Goal: Obtain resource: Obtain resource

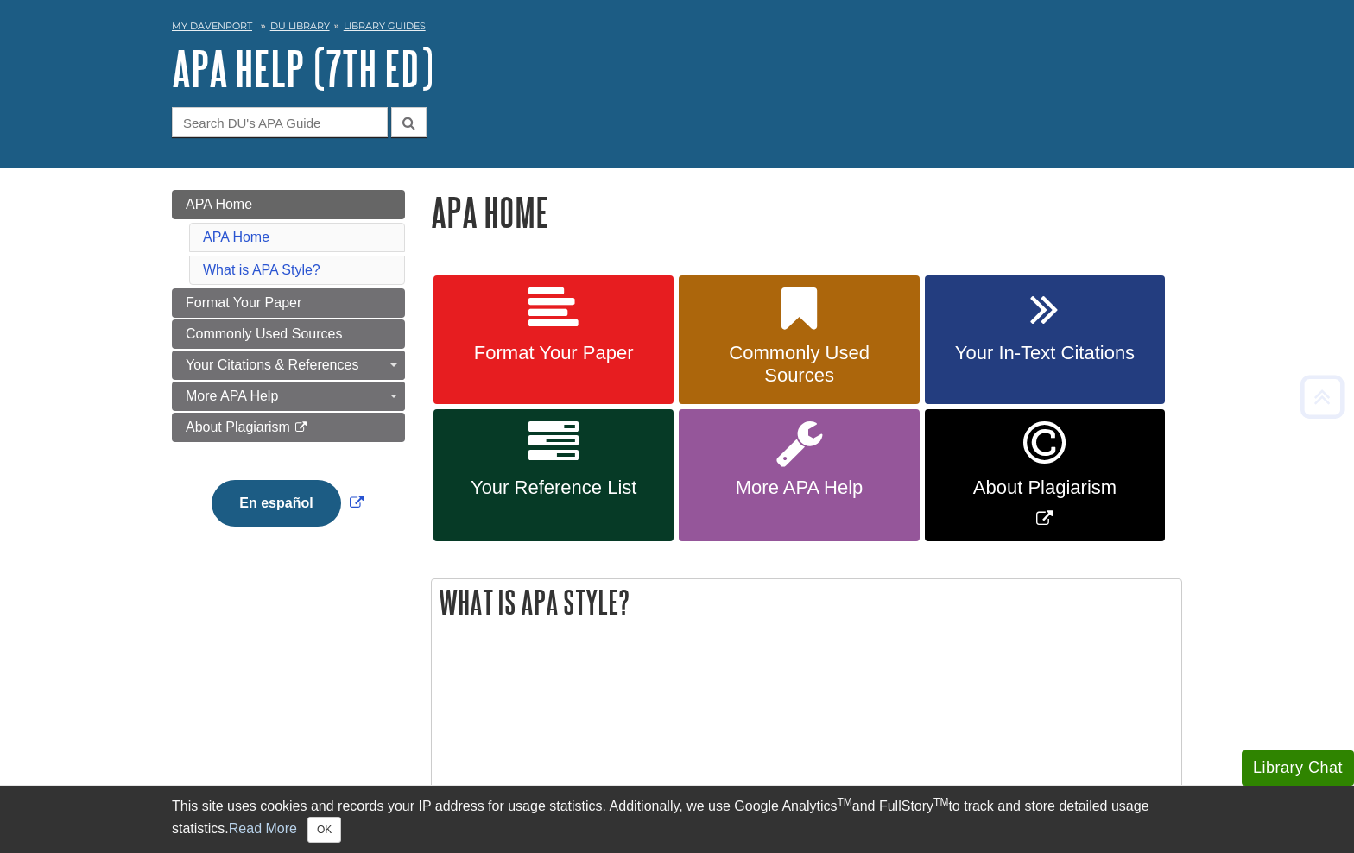
scroll to position [65, 0]
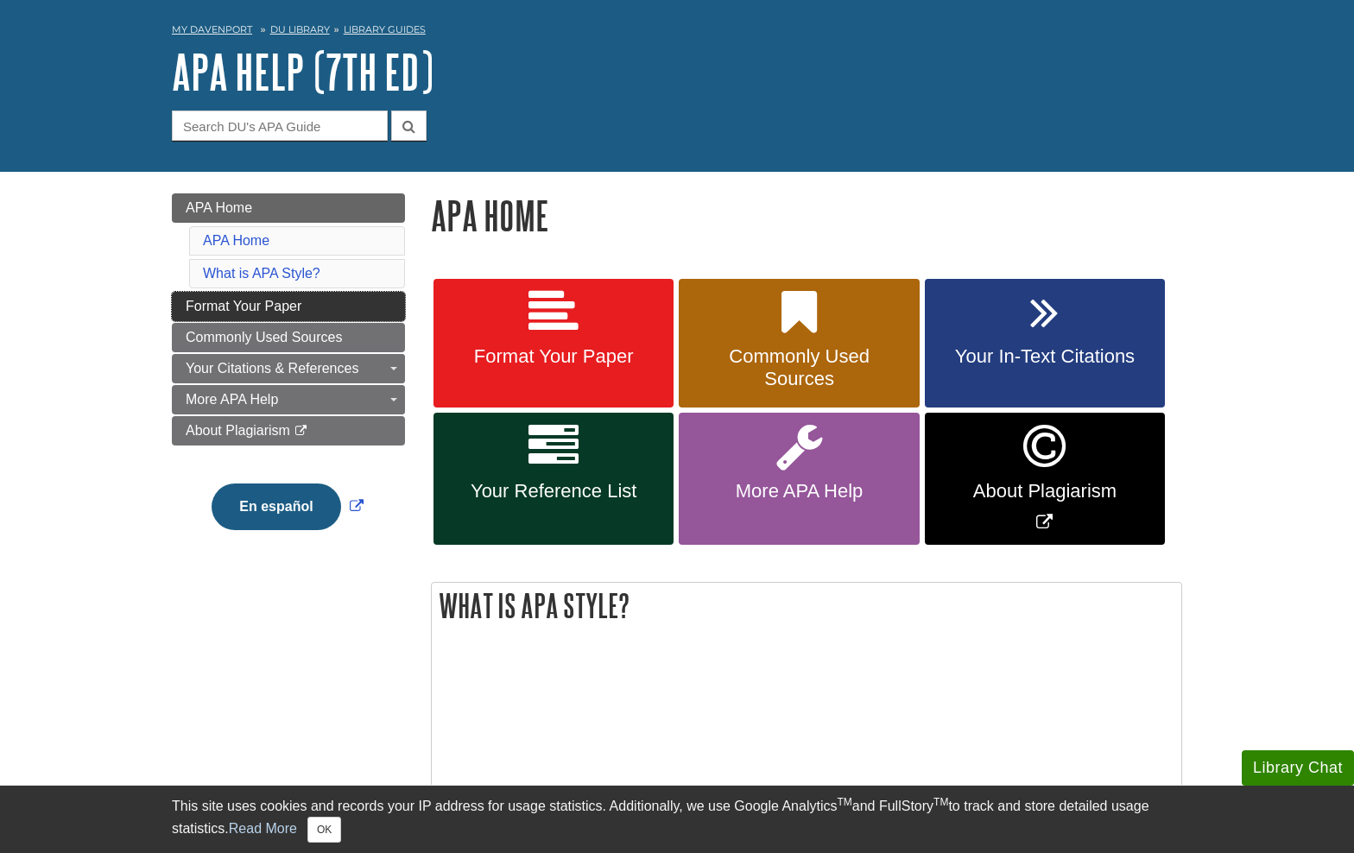
click at [354, 315] on link "Format Your Paper" at bounding box center [288, 306] width 233 height 29
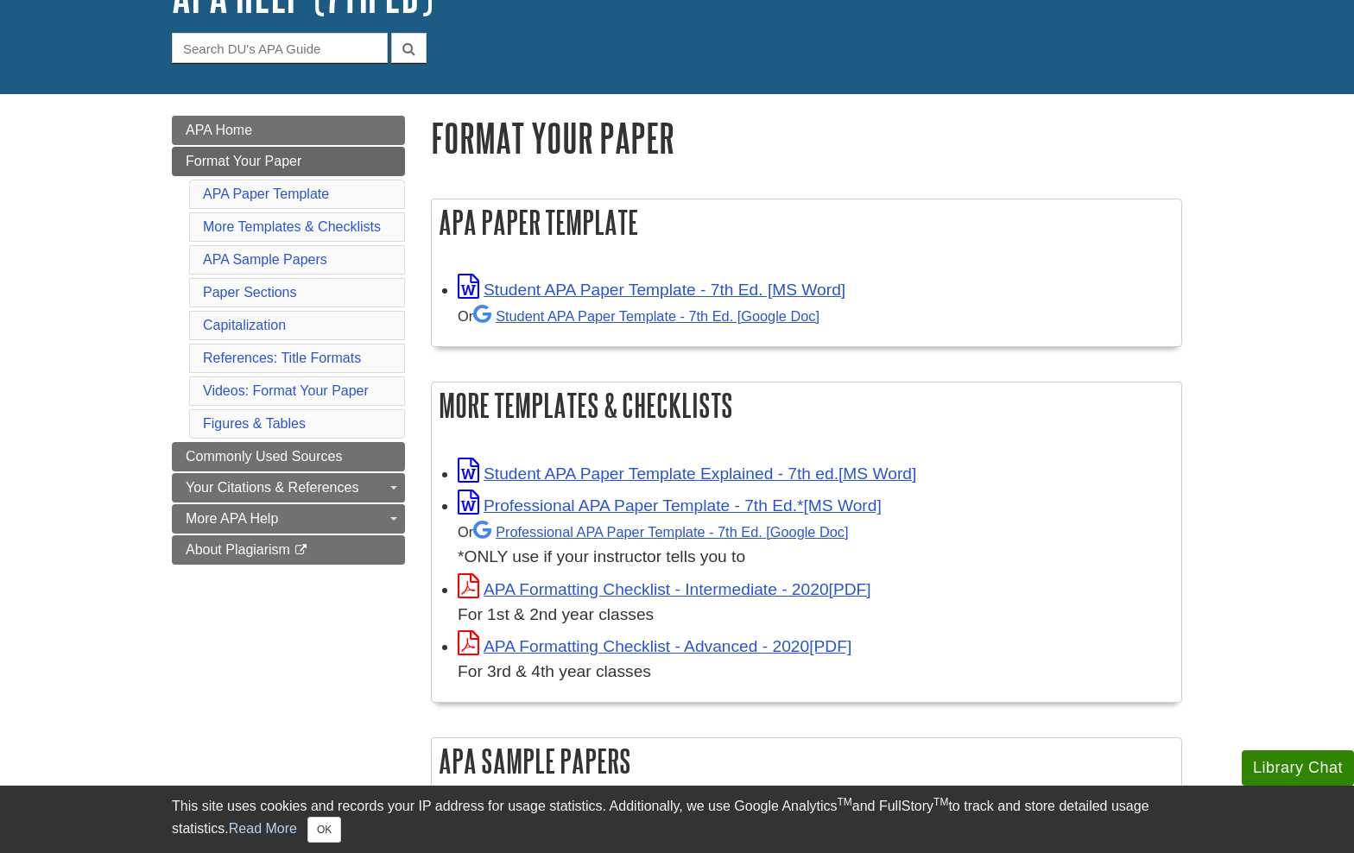
scroll to position [158, 0]
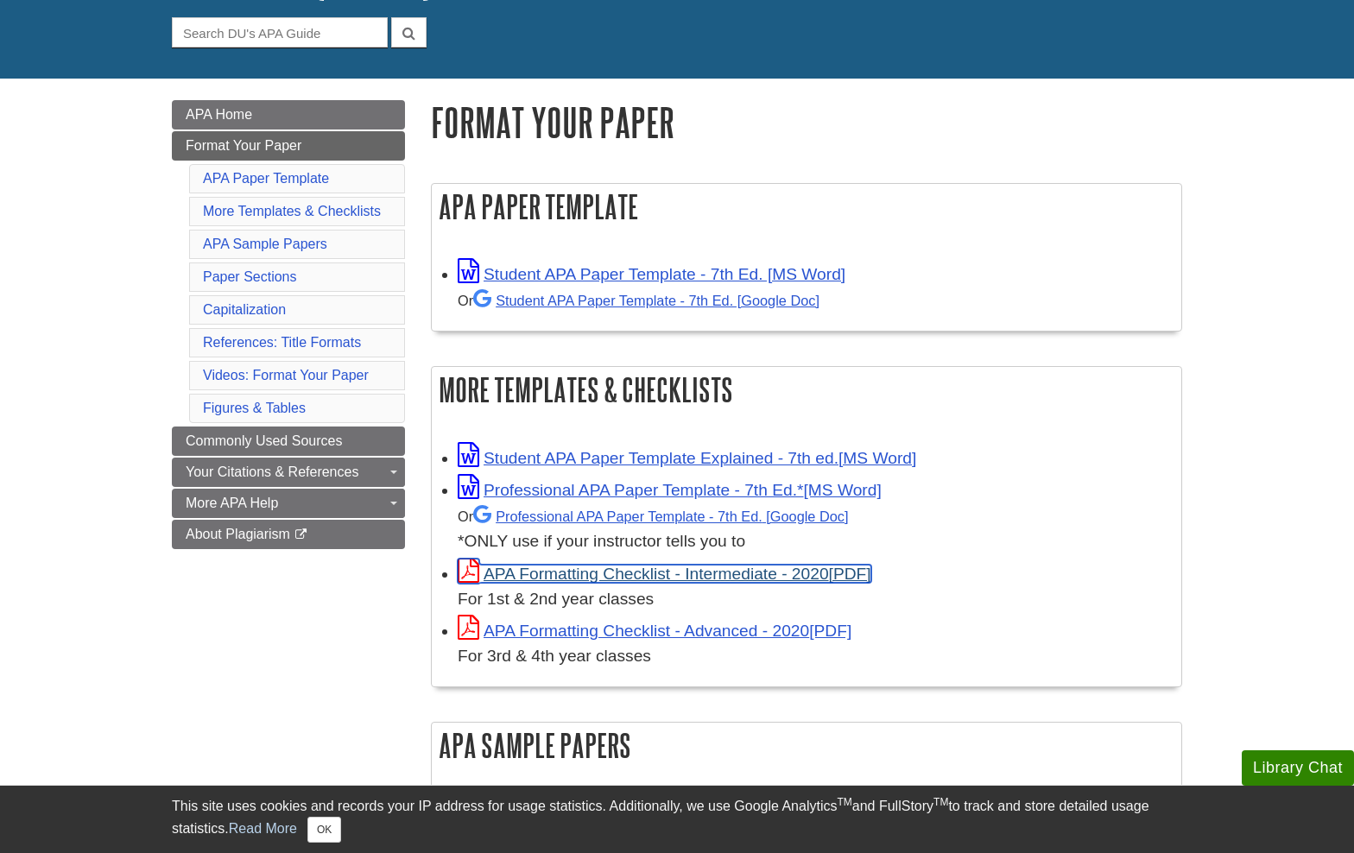
click at [761, 567] on link "APA Formatting Checklist - Intermediate - 2020" at bounding box center [665, 574] width 414 height 18
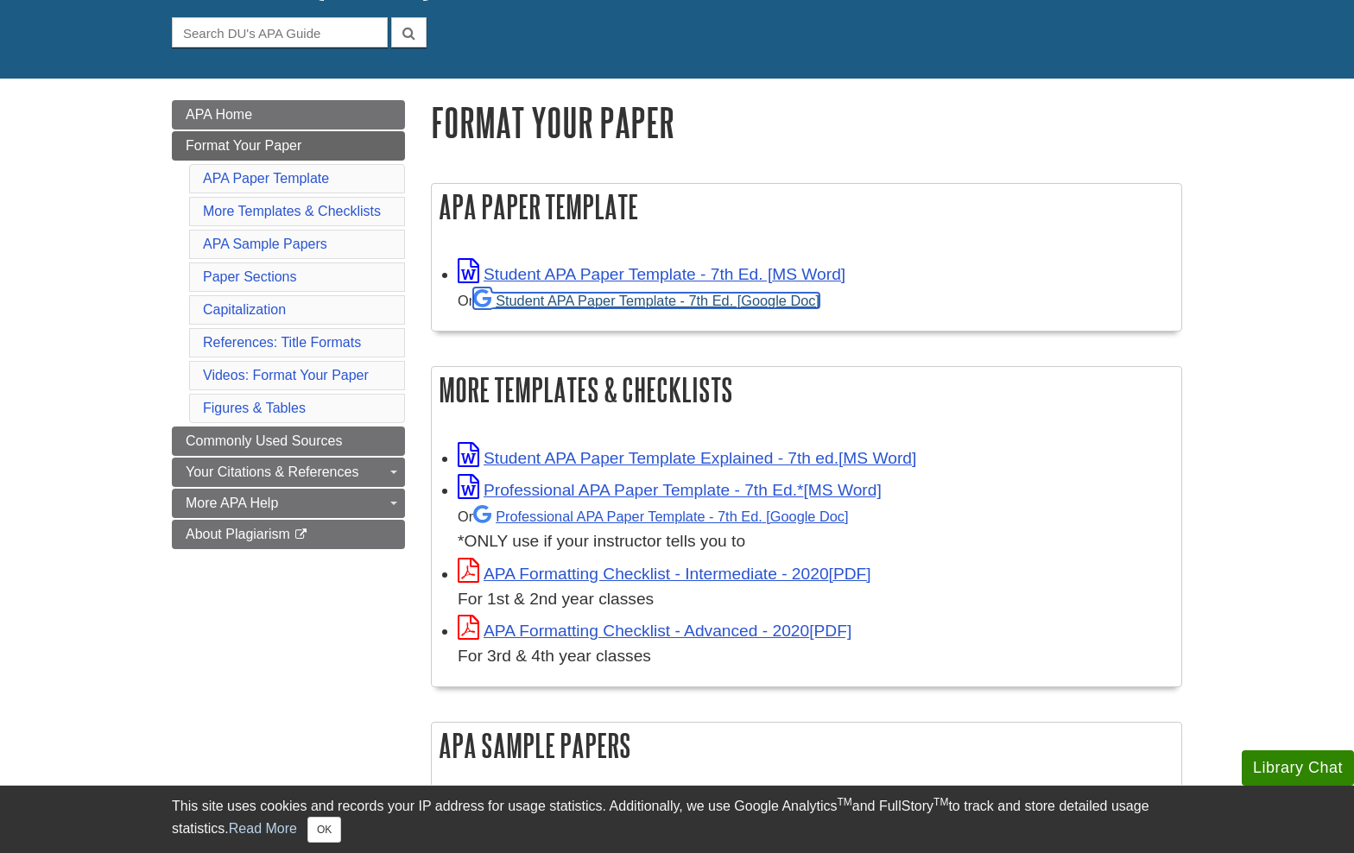
click at [645, 304] on link "Student APA Paper Template - 7th Ed. [Google Doc]" at bounding box center [646, 301] width 346 height 16
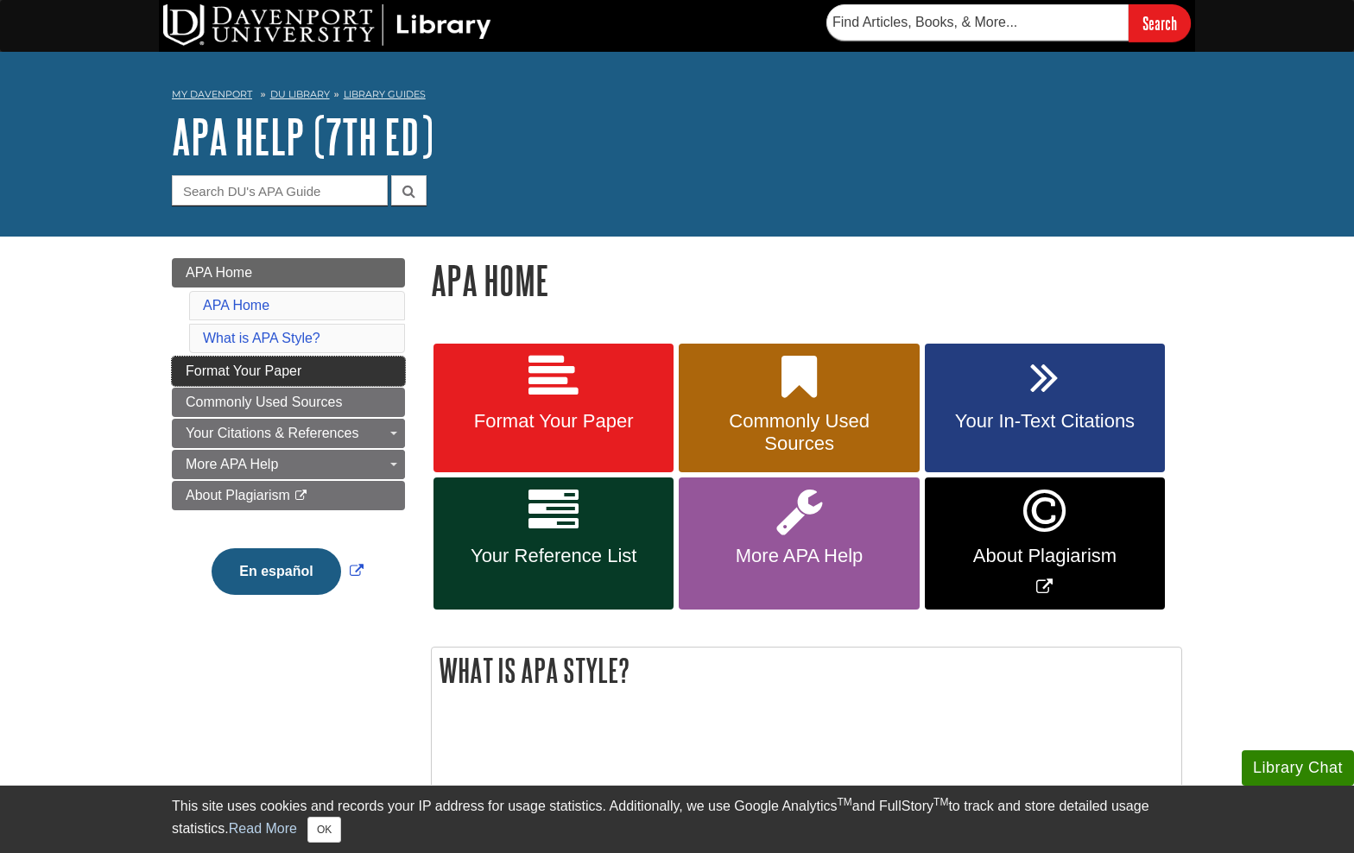
click at [358, 379] on link "Format Your Paper" at bounding box center [288, 371] width 233 height 29
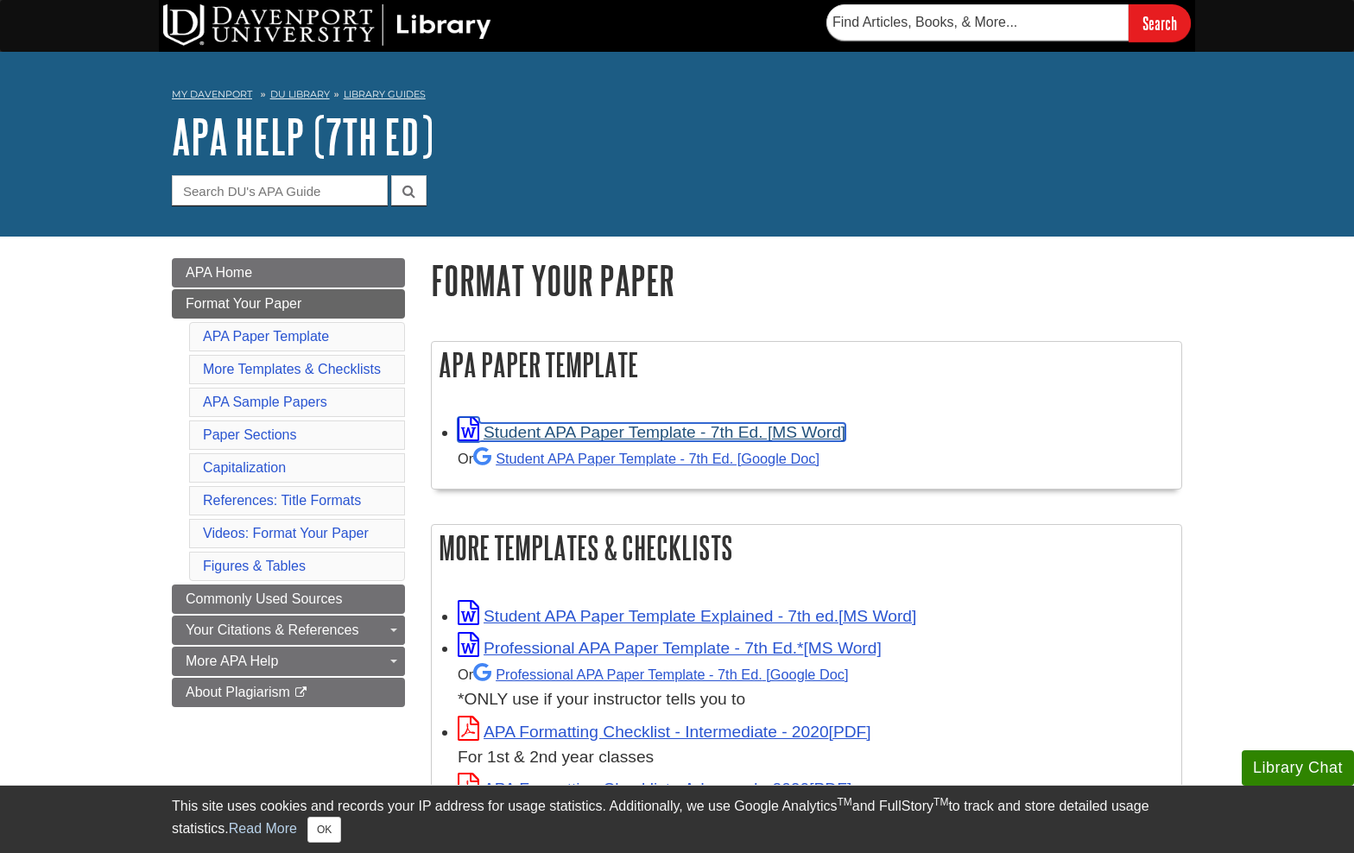
click at [649, 429] on link "Student APA Paper Template - 7th Ed. [MS Word]" at bounding box center [652, 432] width 388 height 18
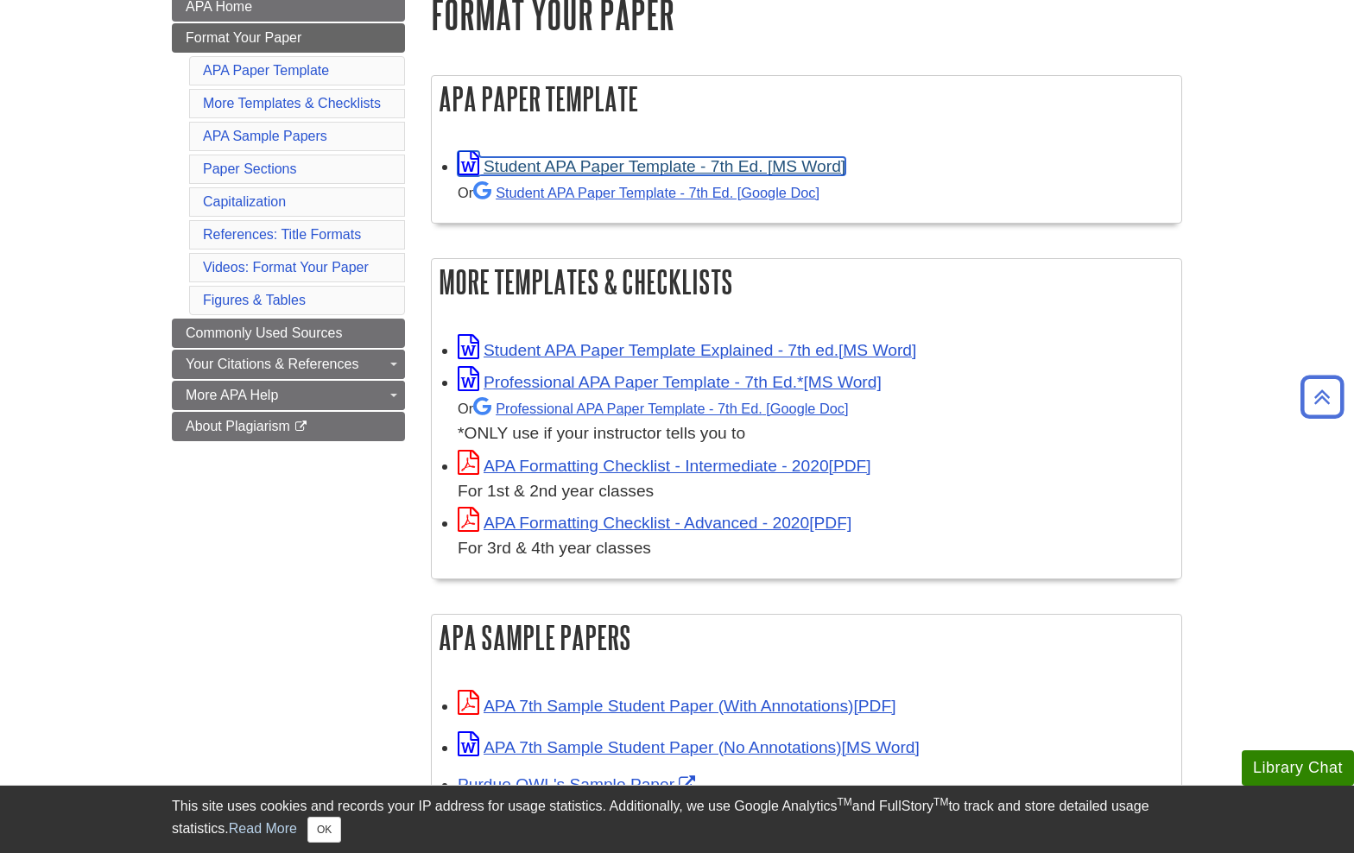
scroll to position [274, 0]
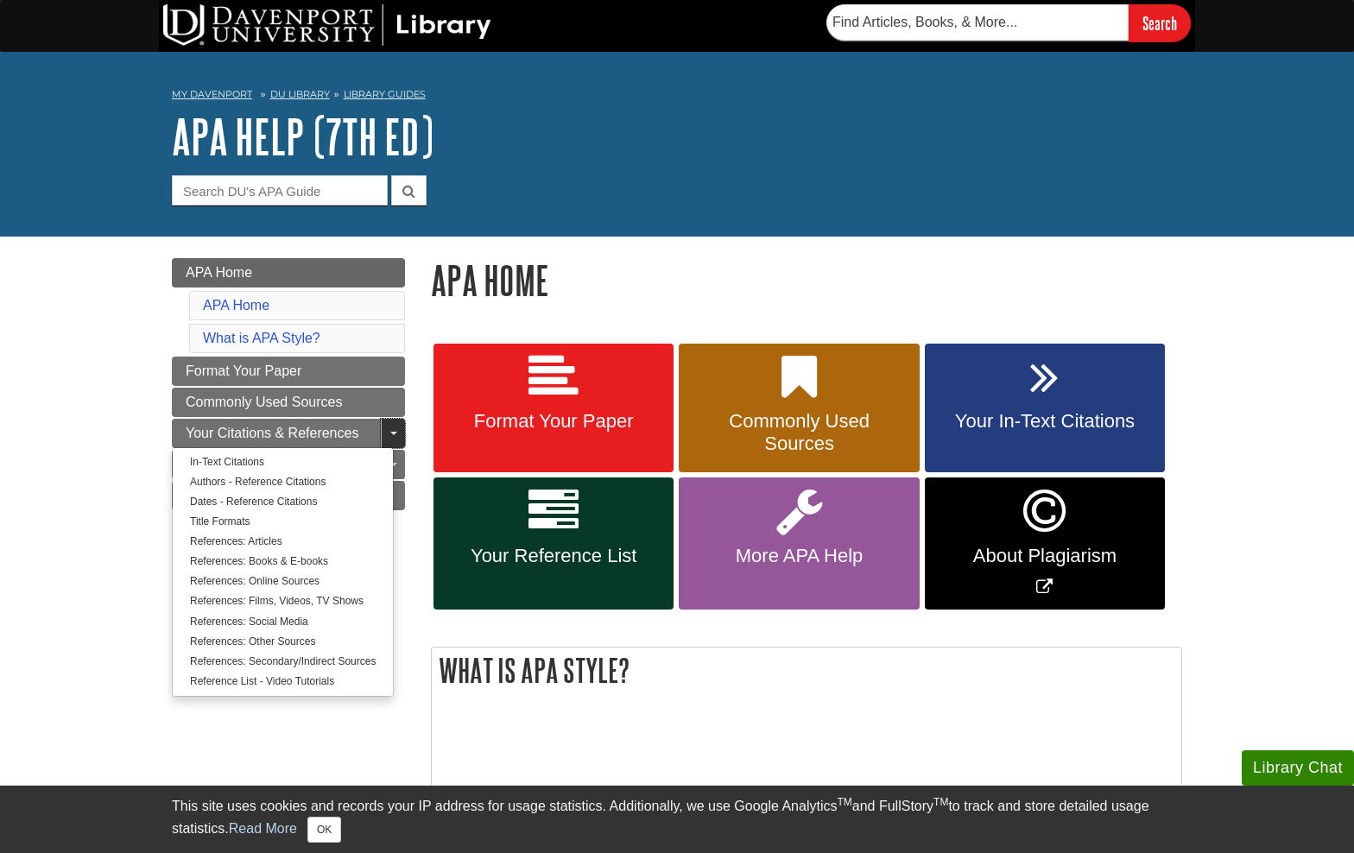
click at [390, 428] on link "Toggle Dropdown" at bounding box center [393, 433] width 24 height 29
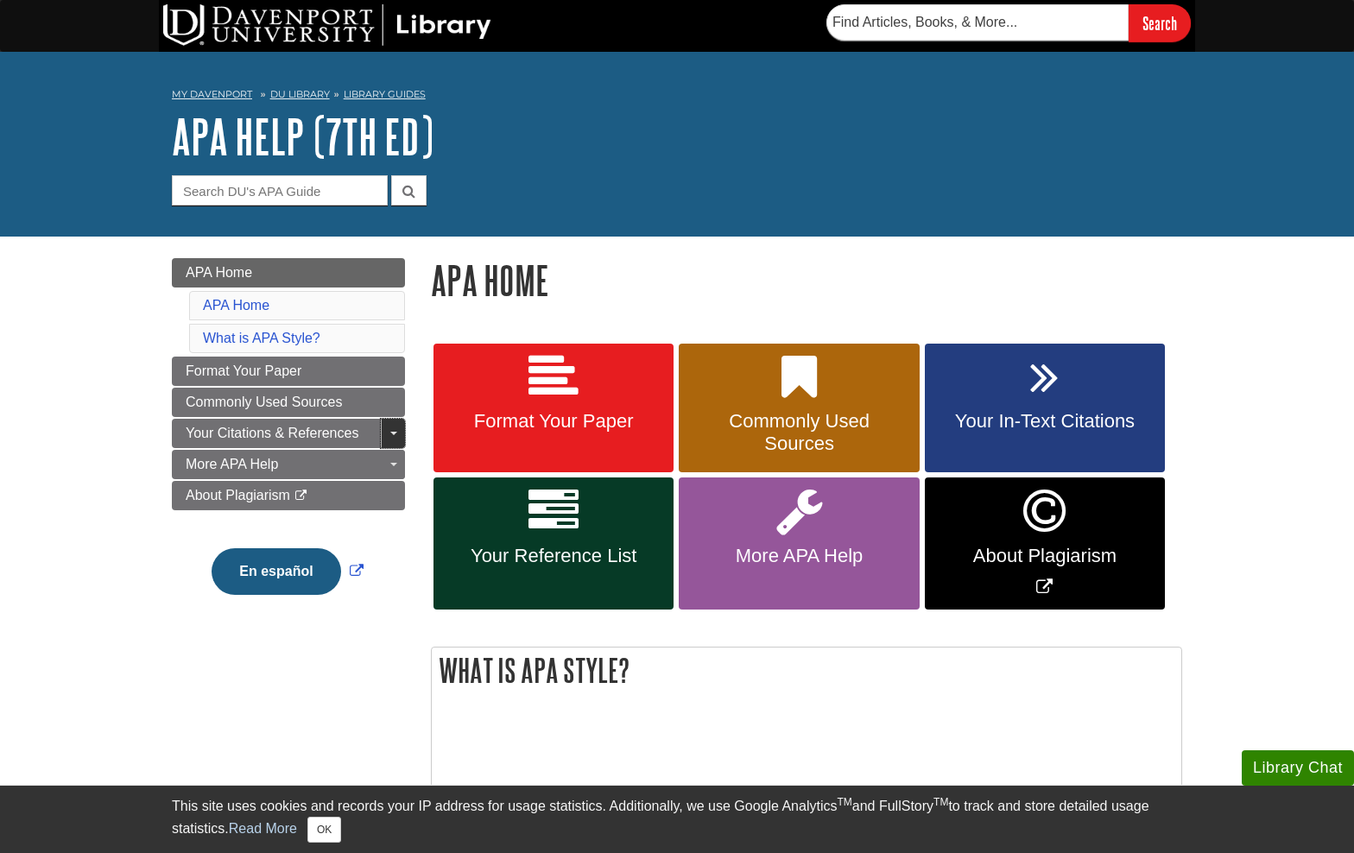
click at [390, 428] on link "Toggle Dropdown" at bounding box center [393, 433] width 24 height 29
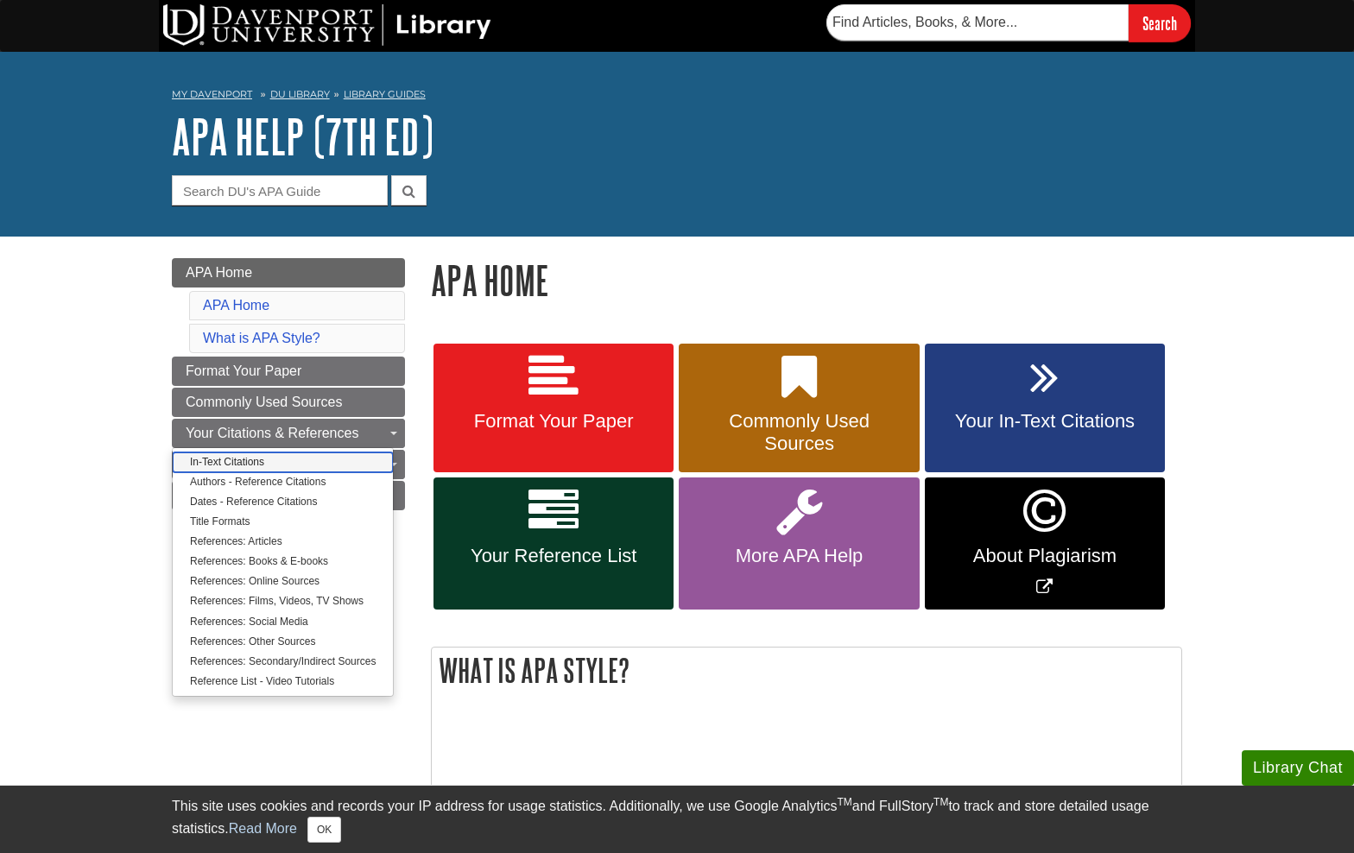
click at [300, 458] on link "In-Text Citations" at bounding box center [283, 463] width 220 height 20
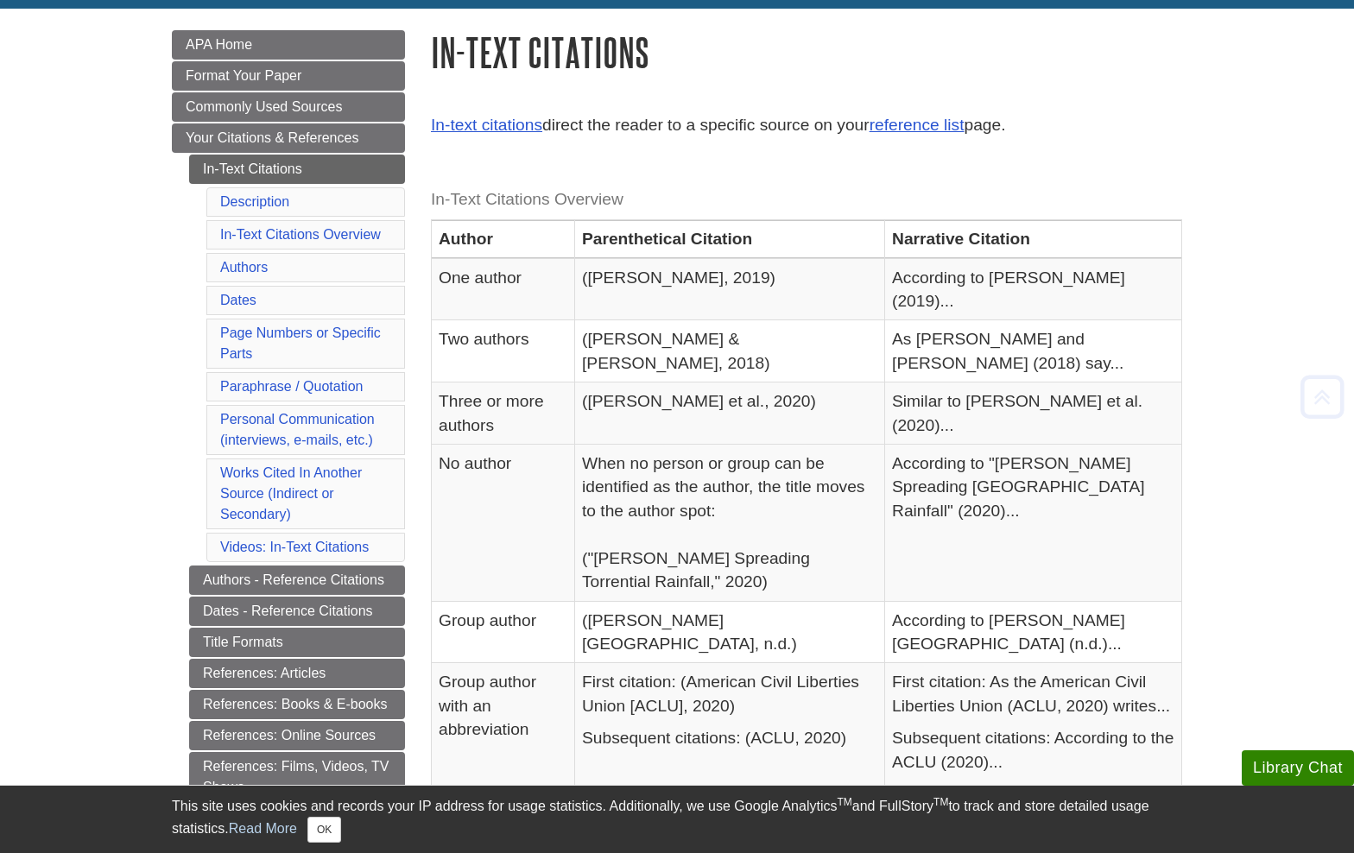
scroll to position [229, 0]
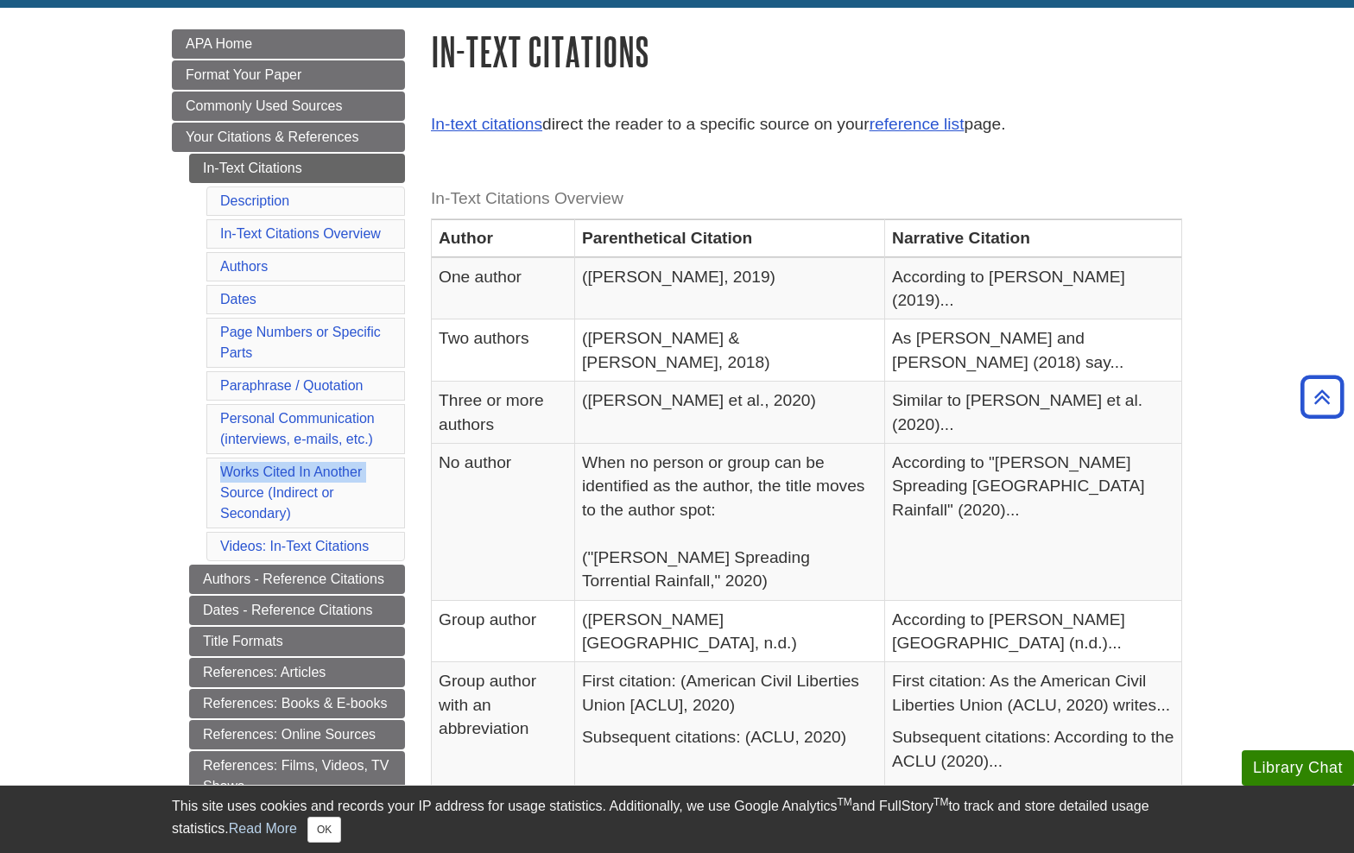
drag, startPoint x: 127, startPoint y: 459, endPoint x: 119, endPoint y: 488, distance: 30.4
click at [327, 838] on button "OK" at bounding box center [324, 830] width 34 height 26
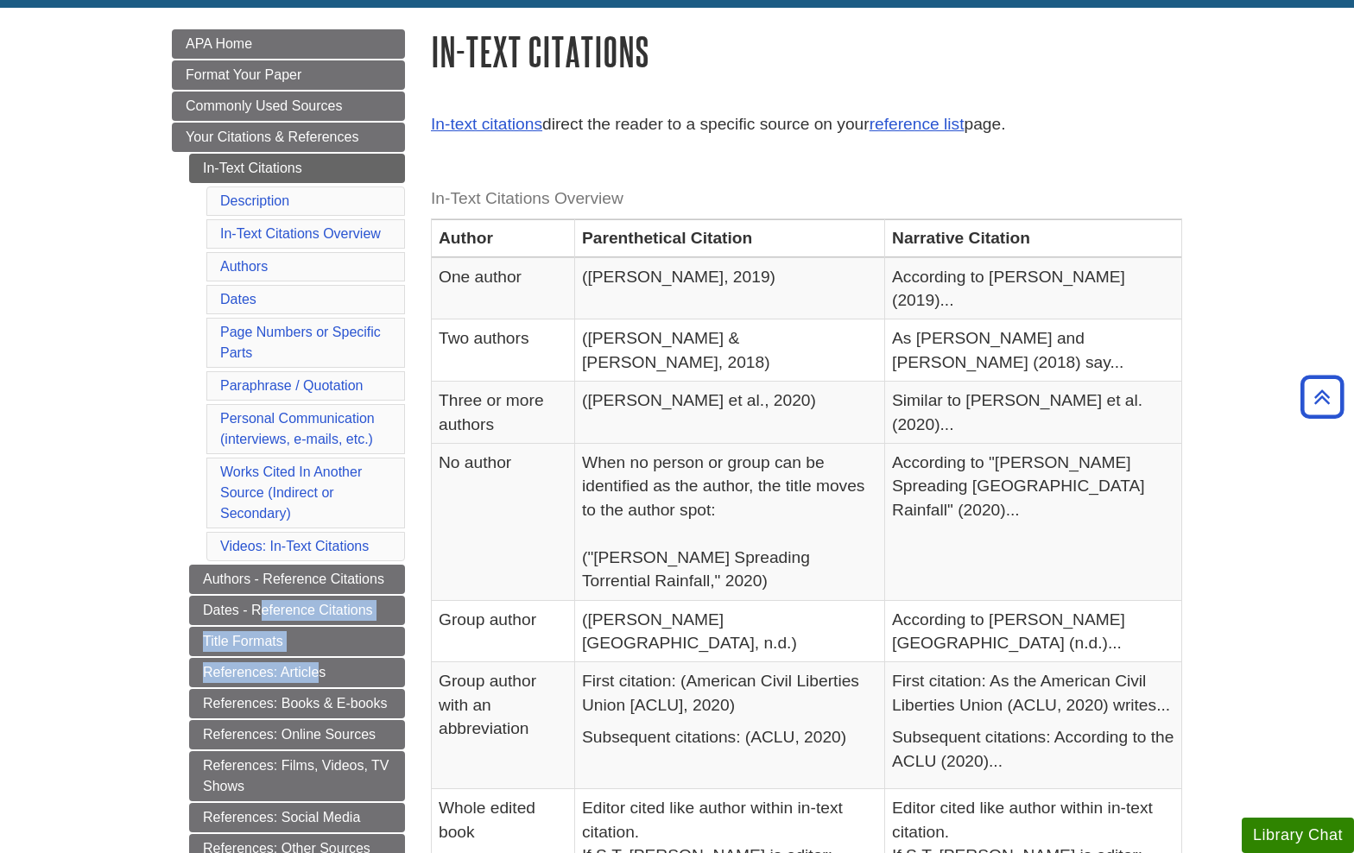
drag, startPoint x: 80, startPoint y: 668, endPoint x: 79, endPoint y: 611, distance: 57.9
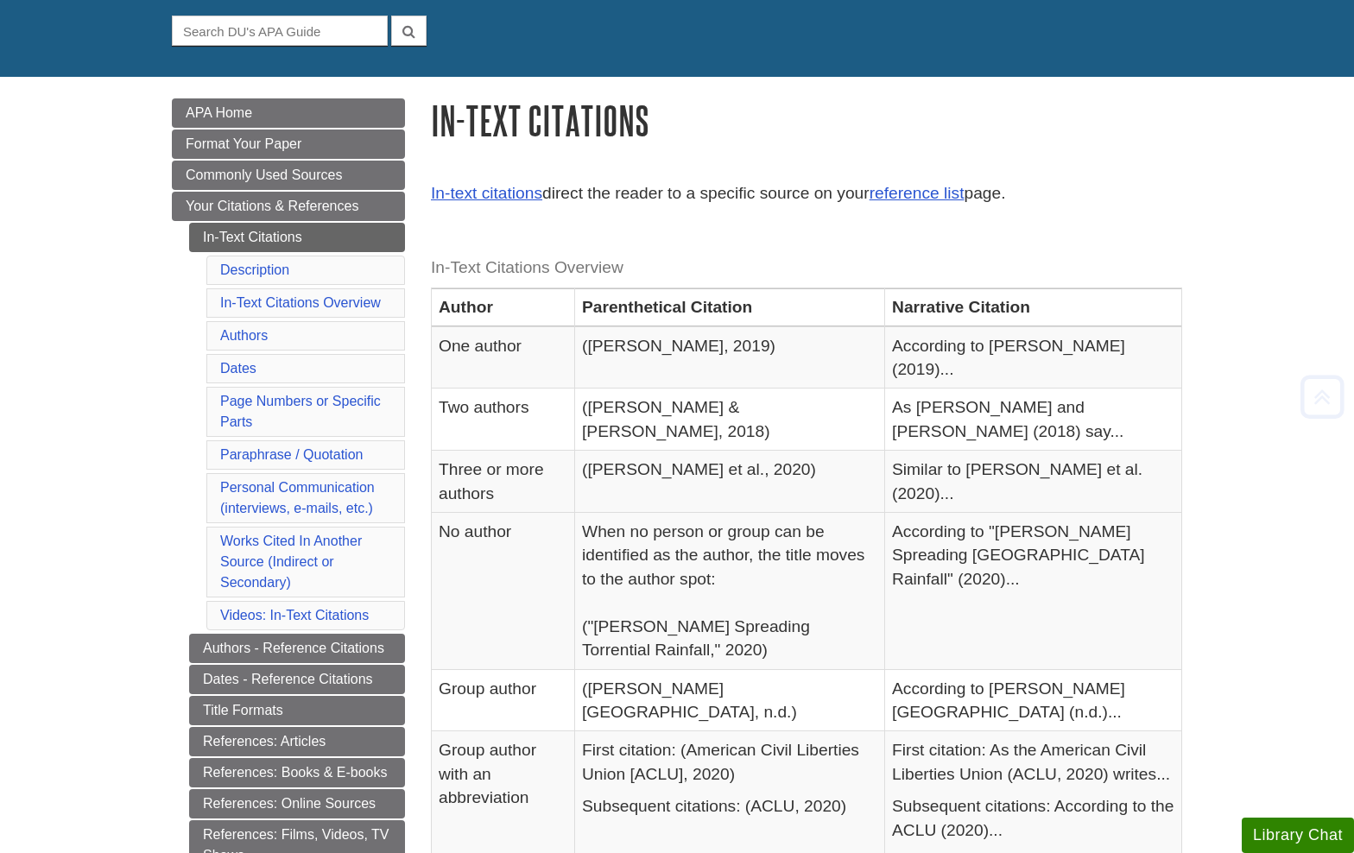
scroll to position [173, 0]
